Goal: Browse casually

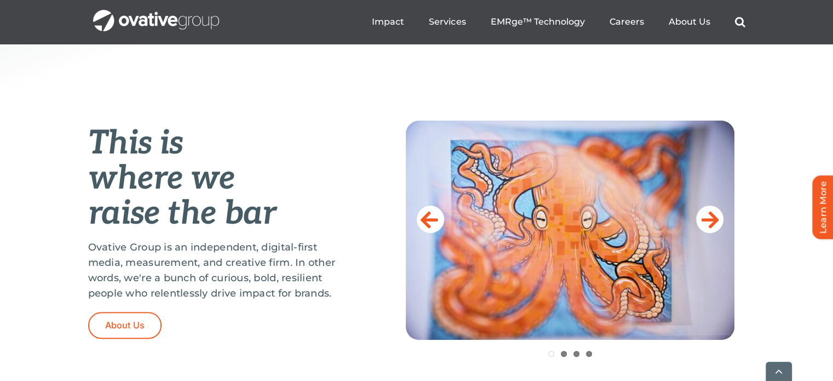
scroll to position [470, 0]
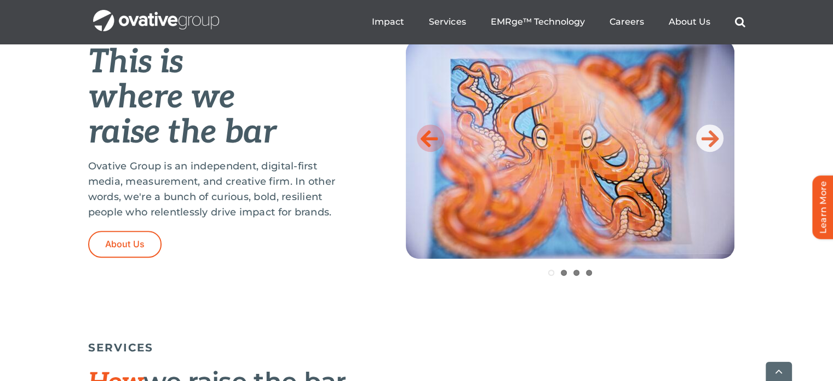
click at [436, 136] on icon at bounding box center [429, 138] width 18 height 22
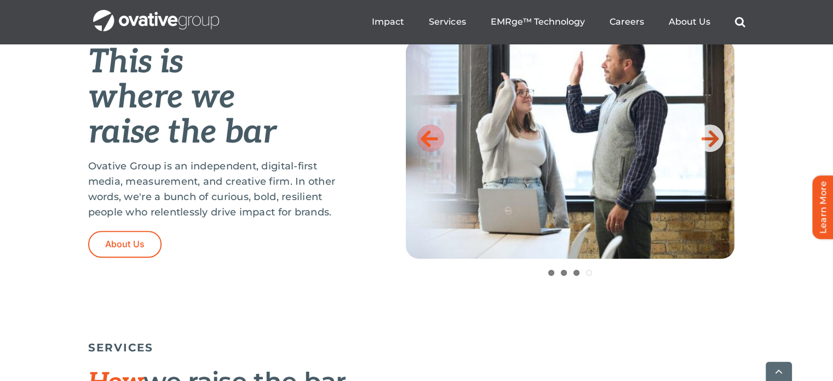
click at [436, 136] on icon at bounding box center [429, 138] width 18 height 22
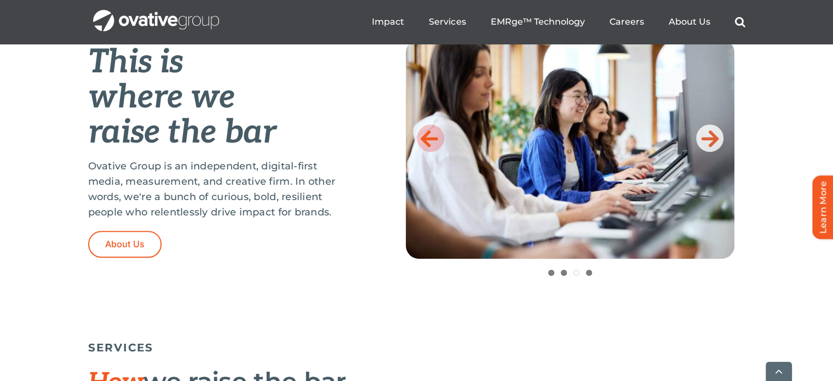
click at [436, 136] on icon at bounding box center [429, 138] width 18 height 22
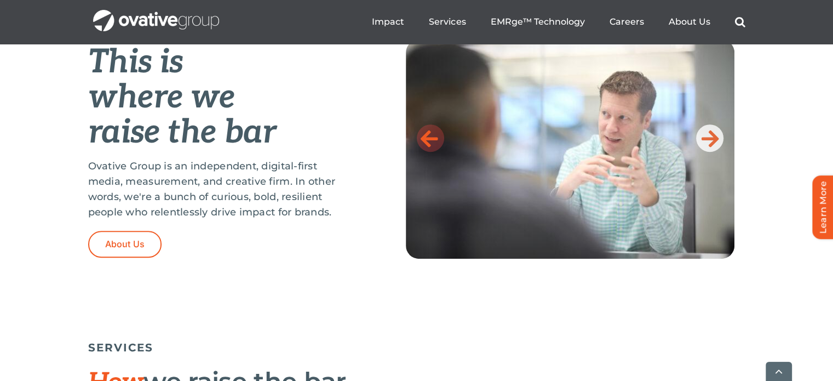
click at [436, 136] on icon at bounding box center [429, 138] width 18 height 22
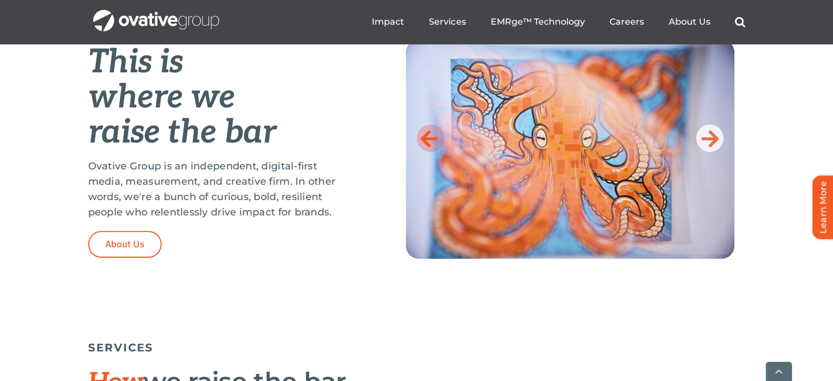
click at [436, 136] on icon at bounding box center [429, 138] width 18 height 22
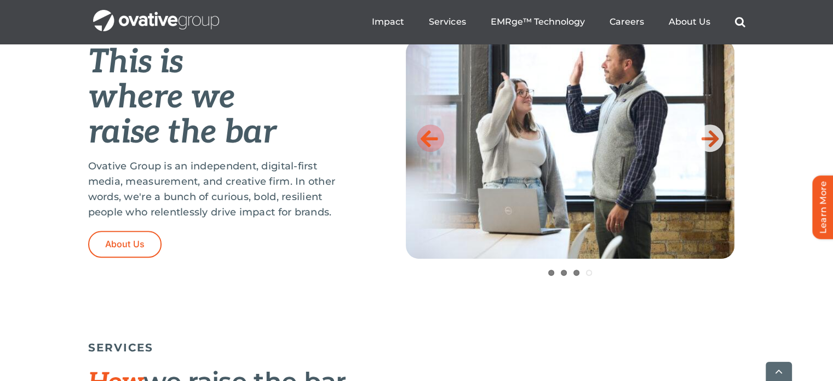
click at [436, 136] on icon at bounding box center [429, 138] width 18 height 22
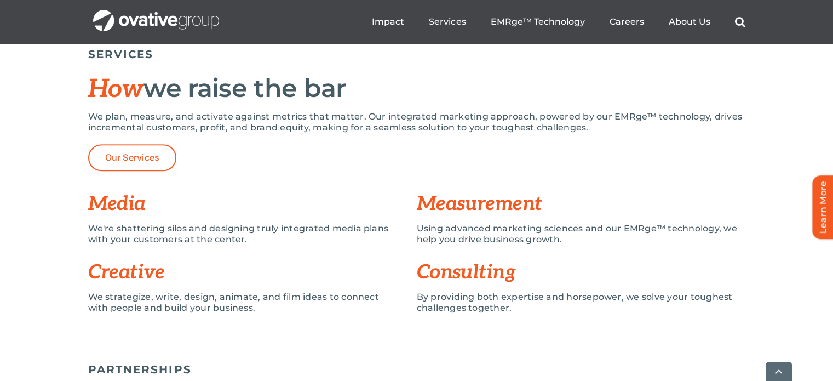
scroll to position [767, 0]
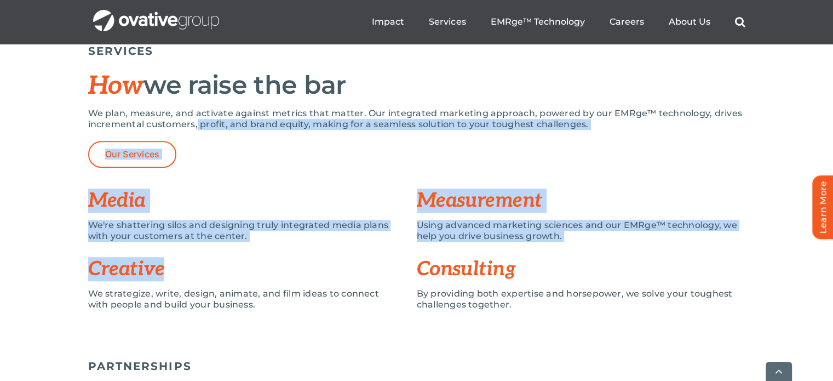
drag, startPoint x: 196, startPoint y: 127, endPoint x: 331, endPoint y: 249, distance: 181.8
click at [331, 249] on div "SERVICES How we raise the bar We plan, measure, and activate against metrics th…" at bounding box center [416, 180] width 657 height 282
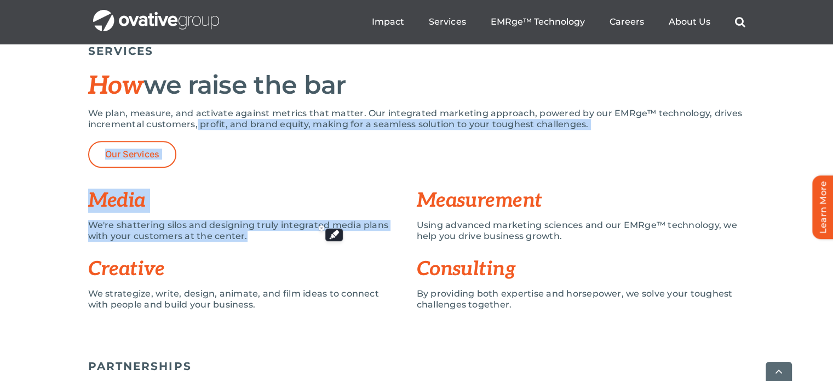
click at [331, 249] on div "We're shattering silos and designing truly integrated media plans with your cus…" at bounding box center [244, 236] width 312 height 33
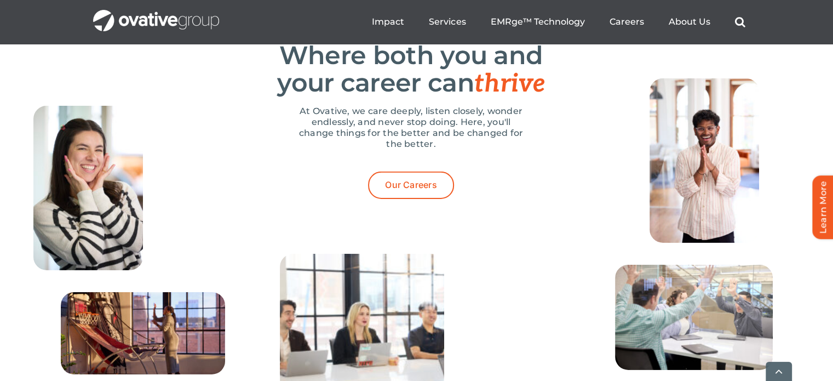
scroll to position [3454, 0]
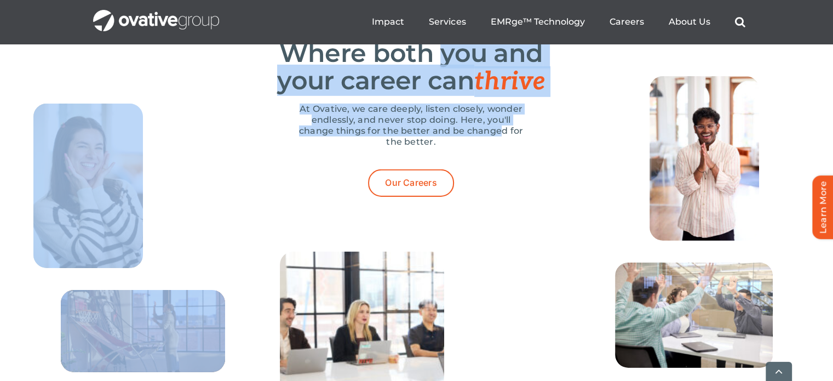
drag, startPoint x: 442, startPoint y: 88, endPoint x: 503, endPoint y: 174, distance: 105.0
click at [503, 174] on div "CAREERS Where both you and your career can thrive At Ovative, we care deeply, l…" at bounding box center [416, 368] width 657 height 722
click at [503, 147] on p "At Ovative, we care deeply, listen closely, wonder endlessly, and never stop do…" at bounding box center [411, 125] width 230 height 44
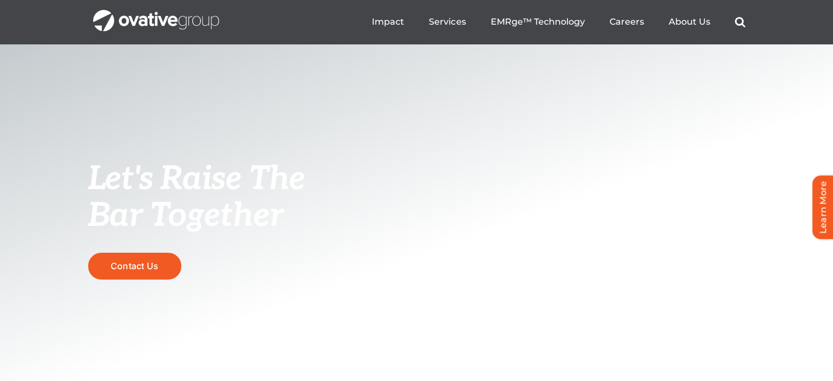
scroll to position [0, 0]
